Goal: Information Seeking & Learning: Learn about a topic

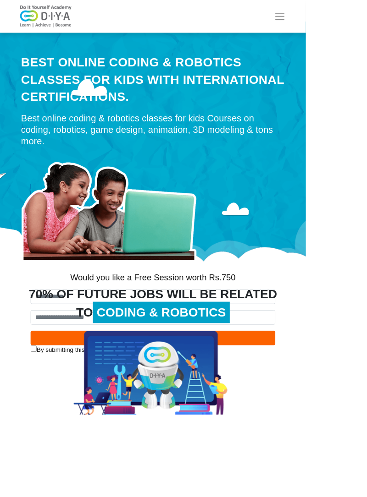
scroll to position [27, 0]
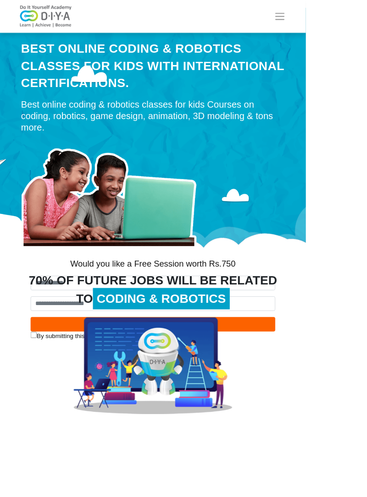
click at [310, 356] on div "70% OF FUTURE JOBS WILL BE RELATED TO CODING & ROBOTICS" at bounding box center [183, 347] width 330 height 44
click at [311, 341] on div "70% OF FUTURE JOBS WILL BE RELATED TO CODING & ROBOTICS" at bounding box center [183, 347] width 330 height 44
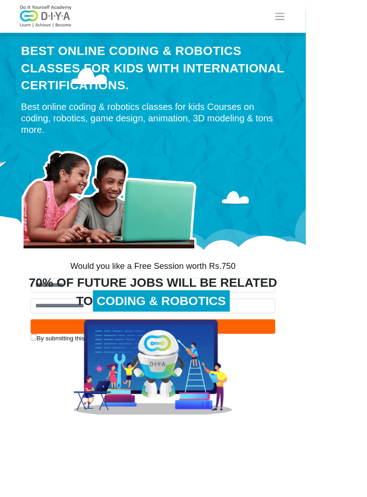
click at [60, 341] on div "70% OF FUTURE JOBS WILL BE RELATED TO CODING & ROBOTICS" at bounding box center [183, 350] width 330 height 44
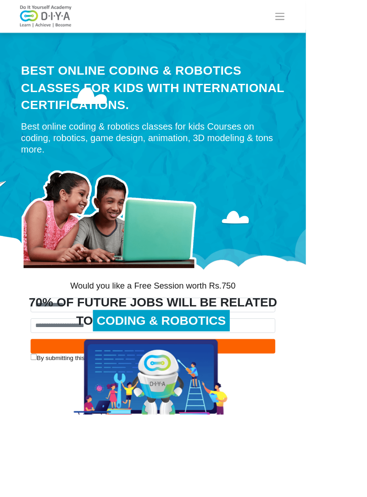
click at [342, 18] on span "Toggle navigation" at bounding box center [336, 20] width 14 height 14
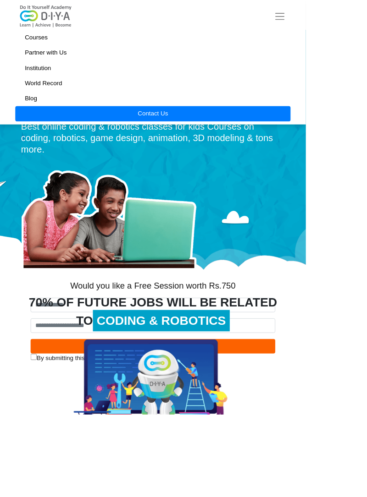
click at [83, 40] on link "Courses" at bounding box center [183, 45] width 330 height 18
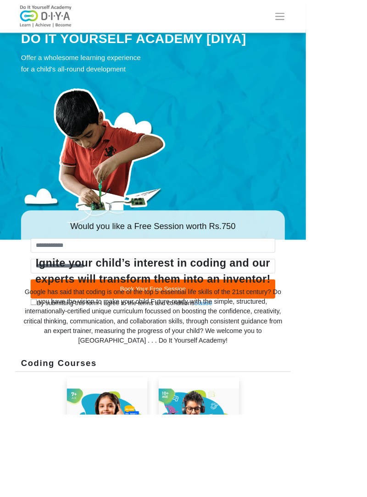
click at [66, 28] on img at bounding box center [54, 20] width 73 height 28
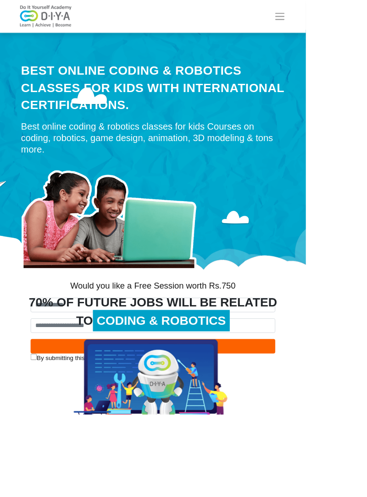
click at [348, 13] on button "Toggle navigation" at bounding box center [336, 20] width 26 height 18
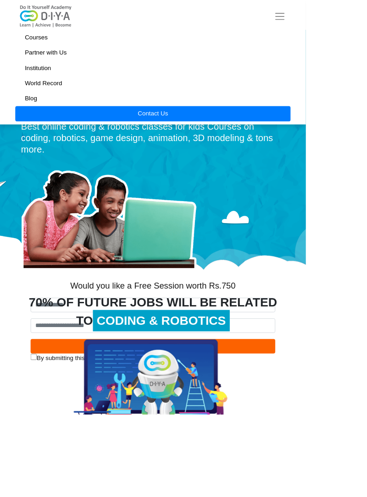
click at [90, 82] on link "Institution" at bounding box center [183, 81] width 330 height 18
click at [300, 415] on div at bounding box center [183, 466] width 330 height 116
click at [306, 419] on div at bounding box center [183, 466] width 330 height 116
click at [302, 415] on div at bounding box center [183, 466] width 330 height 116
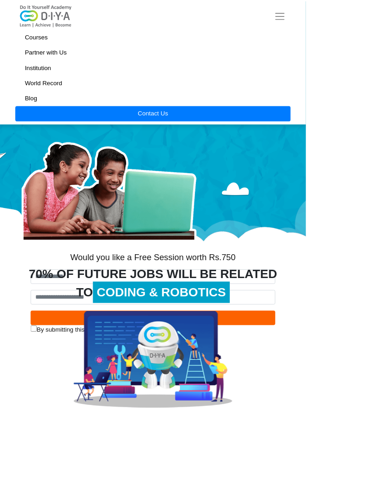
scroll to position [38, 0]
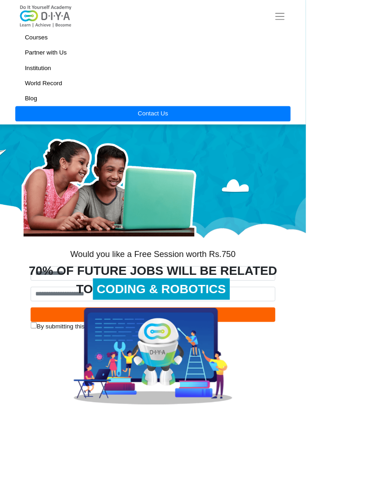
click at [68, 328] on div "70% OF FUTURE JOBS WILL BE RELATED TO CODING & ROBOTICS" at bounding box center [183, 336] width 330 height 44
click at [56, 328] on div "70% OF FUTURE JOBS WILL BE RELATED TO CODING & ROBOTICS" at bounding box center [183, 336] width 330 height 44
click at [62, 353] on div "70% OF FUTURE JOBS WILL BE RELATED TO CODING & ROBOTICS" at bounding box center [183, 336] width 330 height 44
click at [72, 353] on div "70% OF FUTURE JOBS WILL BE RELATED TO CODING & ROBOTICS" at bounding box center [183, 336] width 330 height 44
click at [339, 420] on div at bounding box center [183, 427] width 330 height 116
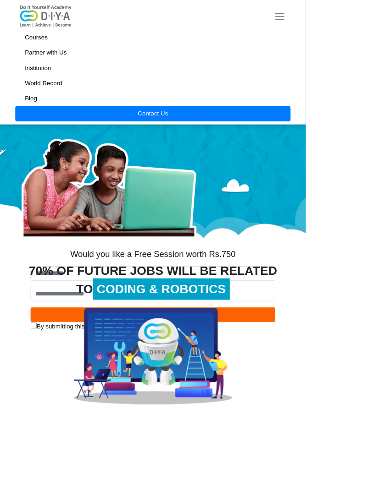
click at [195, 436] on img at bounding box center [183, 427] width 190 height 116
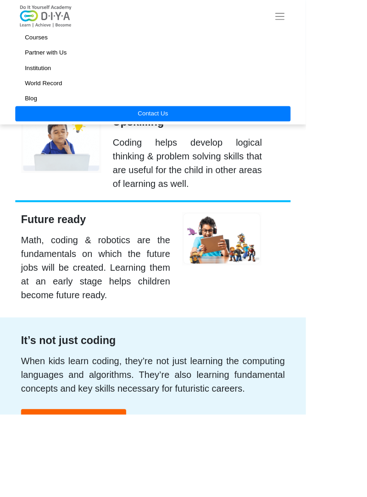
scroll to position [2675, 0]
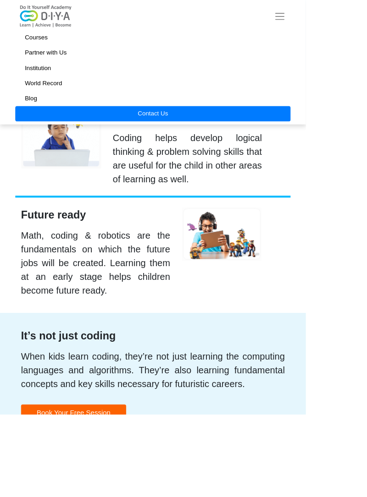
click at [28, 275] on div "Math, coding & robotics are the fundamentals on which the future jobs will be c…" at bounding box center [114, 316] width 179 height 83
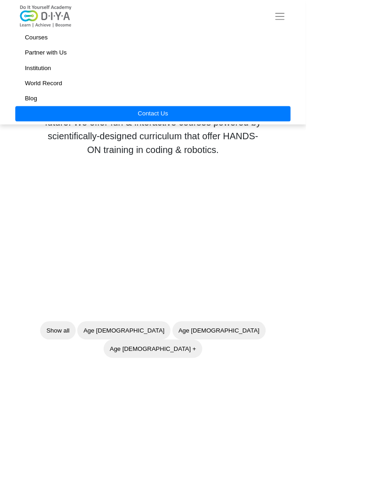
scroll to position [0, 0]
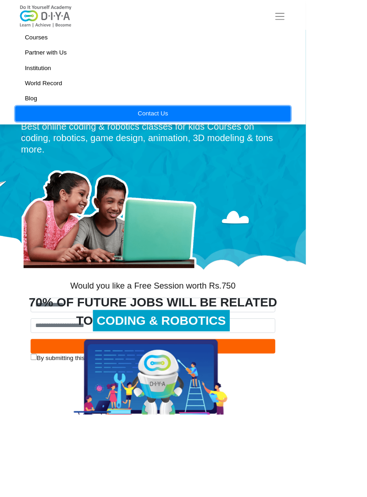
click at [238, 134] on link "Contact Us" at bounding box center [183, 136] width 330 height 18
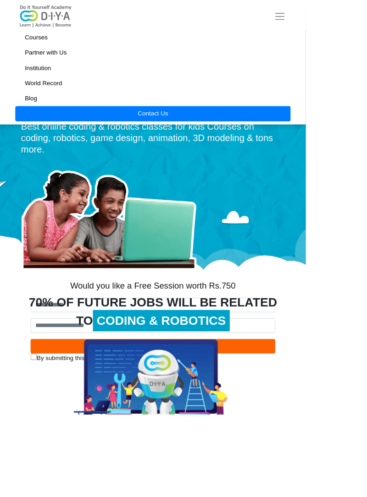
click at [84, 42] on link "Courses" at bounding box center [183, 45] width 330 height 18
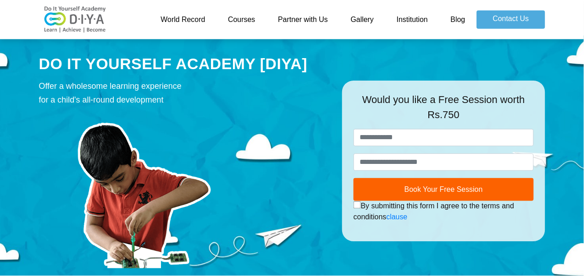
click at [70, 16] on img at bounding box center [75, 20] width 73 height 28
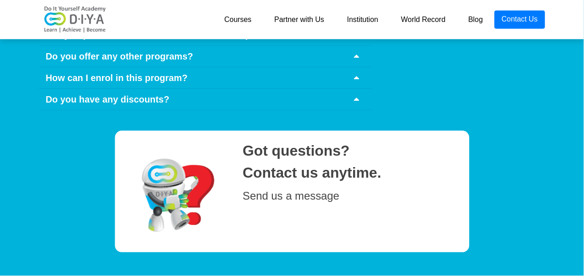
scroll to position [4594, 0]
